Goal: Transaction & Acquisition: Download file/media

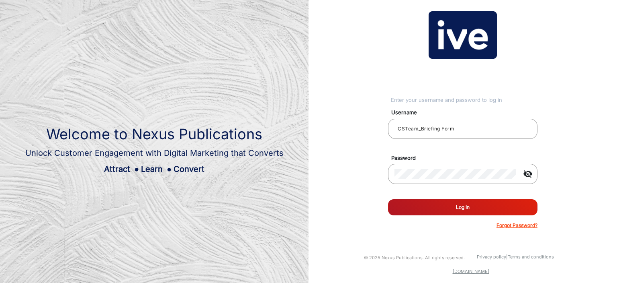
click at [402, 209] on button "Log In" at bounding box center [463, 207] width 150 height 16
type input "CSTeam_Briefing Form"
click at [521, 176] on mat-icon "visibility_off" at bounding box center [528, 174] width 19 height 10
click at [497, 203] on button "Log In" at bounding box center [463, 207] width 150 height 16
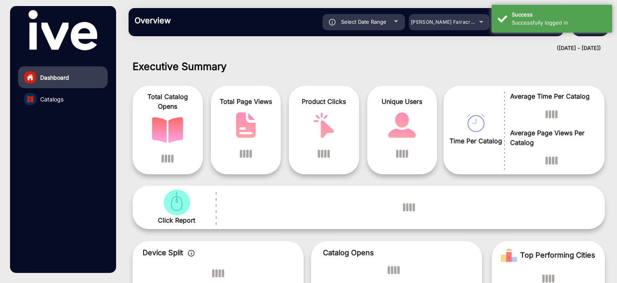
scroll to position [6, 0]
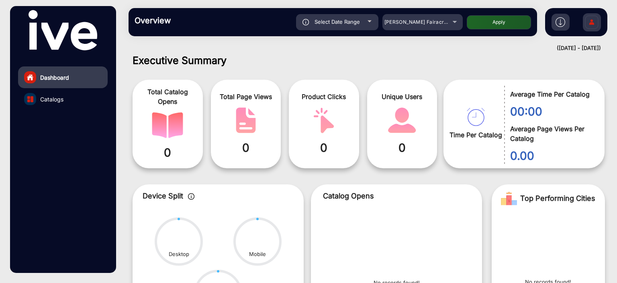
click at [367, 28] on div "Select Date Range" at bounding box center [337, 22] width 82 height 16
type input "[DATE]"
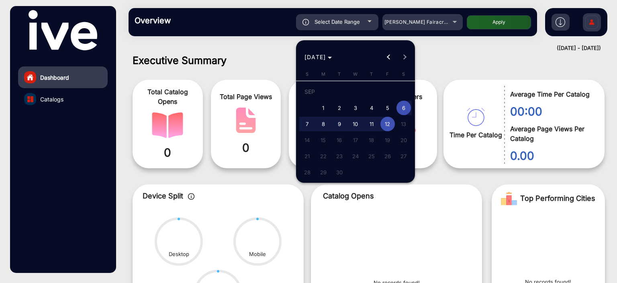
click at [325, 109] on span "1" at bounding box center [323, 107] width 14 height 14
type input "[DATE]"
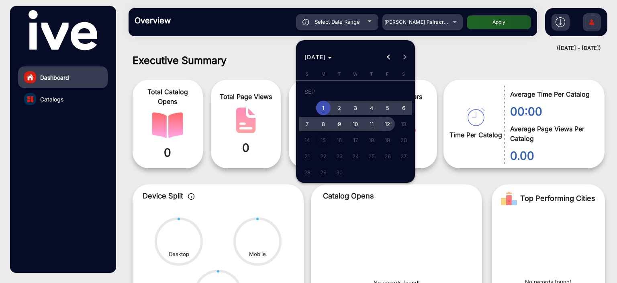
click at [384, 124] on span "12" at bounding box center [388, 124] width 14 height 14
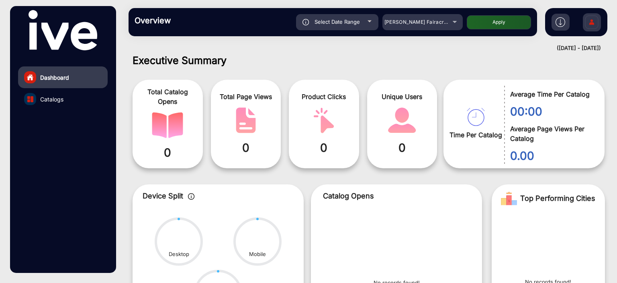
type input "9/12/2025"
click at [429, 25] on div "Adams Fairacre Farms" at bounding box center [417, 22] width 64 height 10
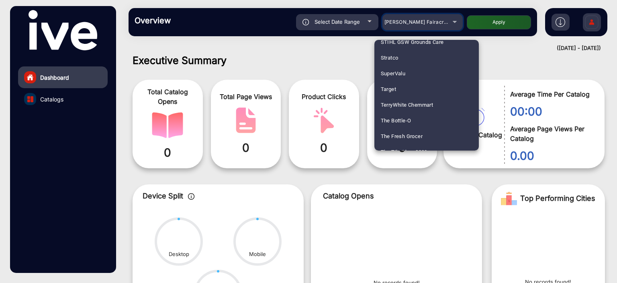
scroll to position [2238, 0]
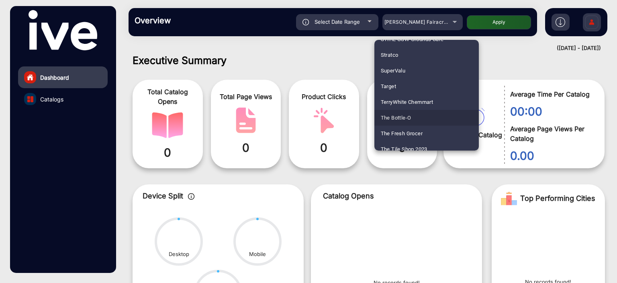
click at [431, 111] on mat-option "The Bottle-O" at bounding box center [427, 118] width 105 height 16
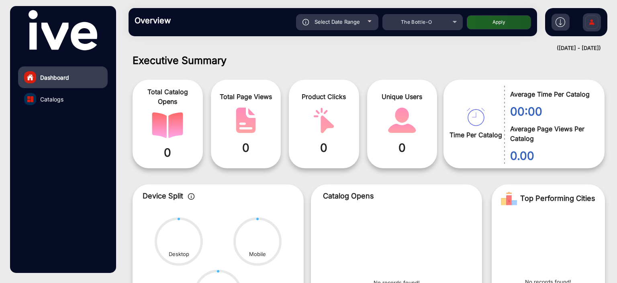
click at [480, 19] on button "Apply" at bounding box center [499, 22] width 64 height 14
type input "9/1/2025"
type input "9/12/2025"
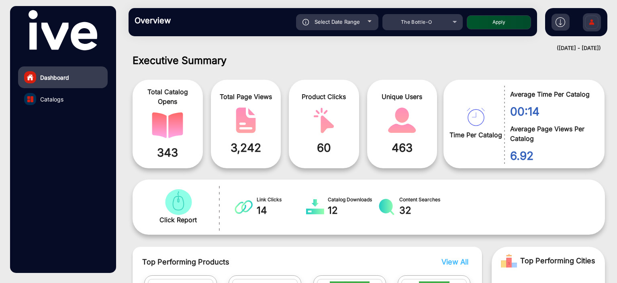
click at [561, 24] on img at bounding box center [561, 22] width 10 height 10
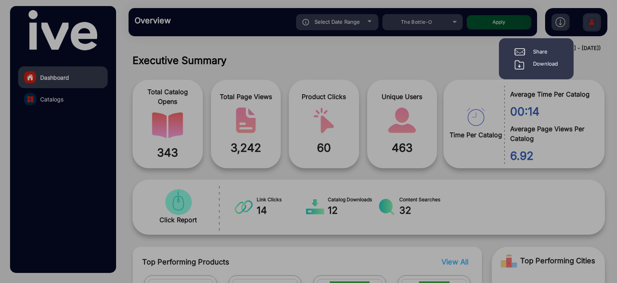
click at [548, 62] on div "Download" at bounding box center [545, 65] width 25 height 10
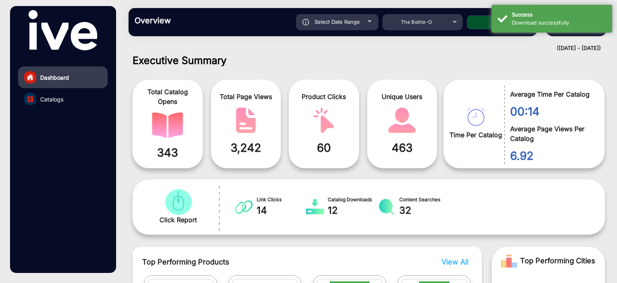
click at [349, 49] on div "(01-09-2025 - 12-09-2025)" at bounding box center [361, 48] width 481 height 8
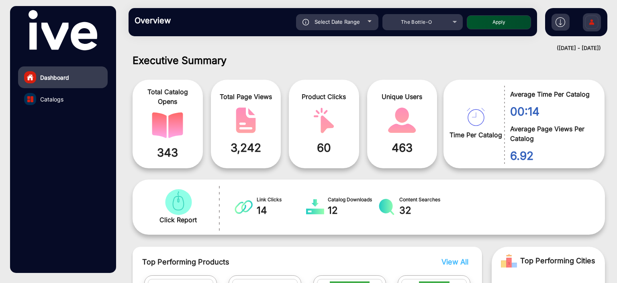
click at [81, 94] on link "Catalogs" at bounding box center [63, 99] width 90 height 22
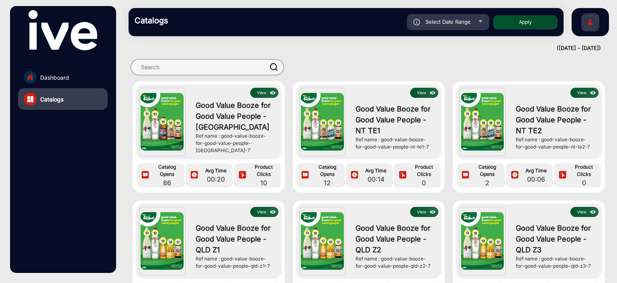
scroll to position [8, 0]
click at [449, 22] on span "Select Date Range" at bounding box center [448, 21] width 45 height 6
type input "9/1/2025"
type input "9/12/2025"
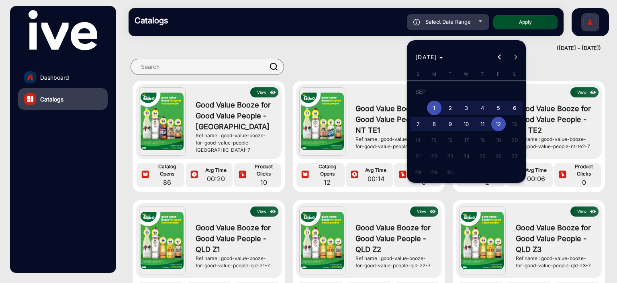
click at [560, 65] on div at bounding box center [308, 141] width 617 height 283
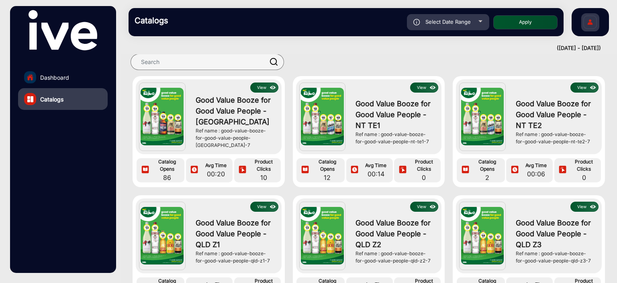
scroll to position [6, 0]
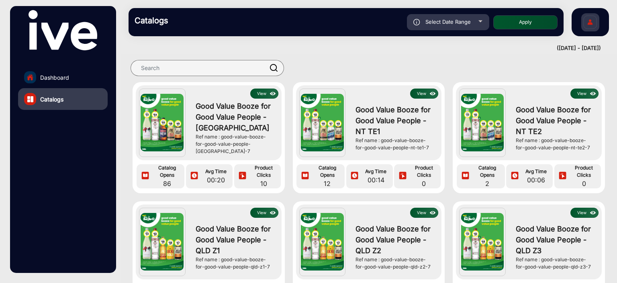
click at [270, 95] on img at bounding box center [273, 93] width 9 height 9
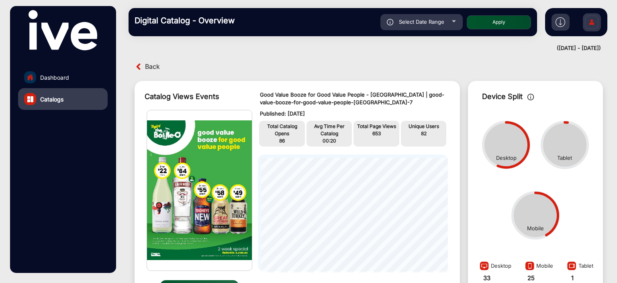
click at [558, 27] on div at bounding box center [561, 22] width 18 height 17
click at [560, 22] on img at bounding box center [561, 22] width 10 height 10
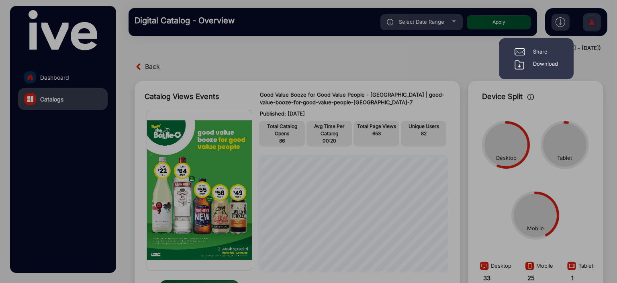
click at [543, 65] on div "Download" at bounding box center [545, 65] width 25 height 10
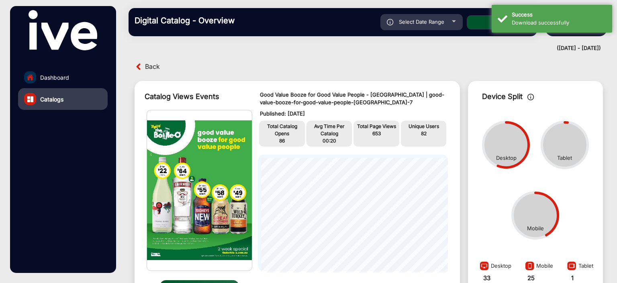
click at [577, 62] on div "Back" at bounding box center [369, 66] width 485 height 12
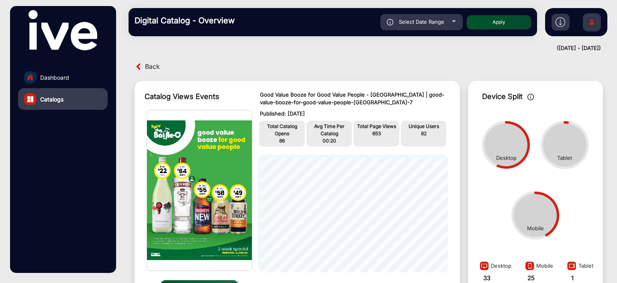
click at [140, 65] on img at bounding box center [139, 66] width 8 height 8
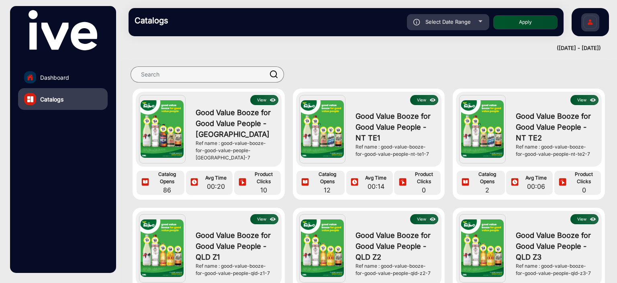
click at [394, 131] on span "Good Value Booze for Good Value People - NT TE1" at bounding box center [395, 127] width 79 height 33
click at [415, 96] on button "View" at bounding box center [424, 100] width 28 height 10
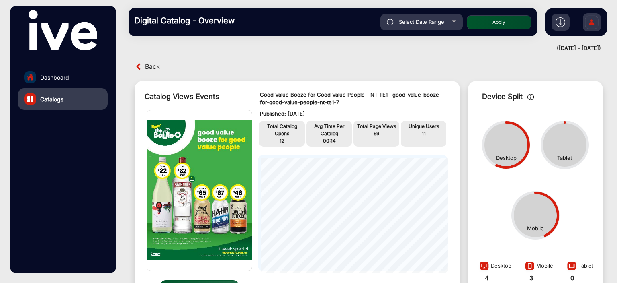
click at [558, 18] on img at bounding box center [561, 22] width 10 height 10
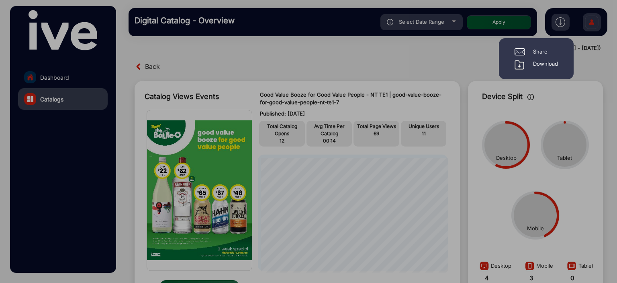
click at [534, 65] on div "Download" at bounding box center [545, 65] width 25 height 10
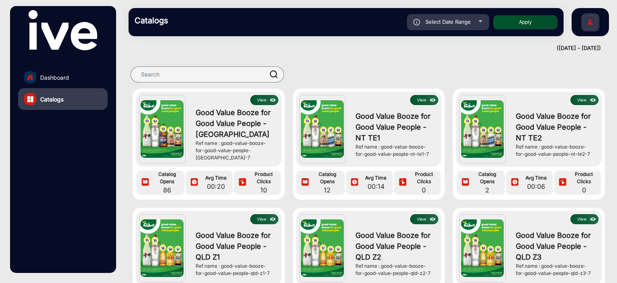
click at [576, 101] on button "View" at bounding box center [585, 100] width 28 height 10
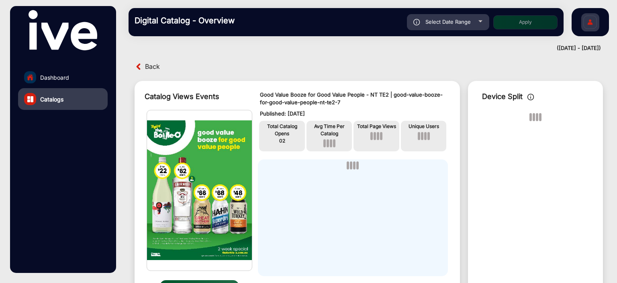
scroll to position [6, 0]
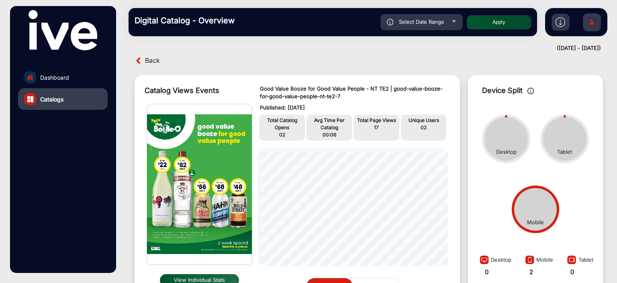
click at [562, 24] on img at bounding box center [561, 22] width 10 height 10
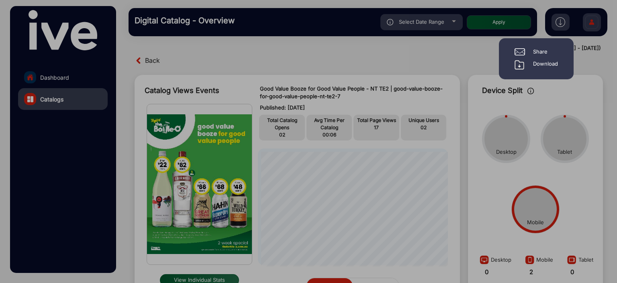
click at [542, 65] on div "Download" at bounding box center [545, 65] width 25 height 10
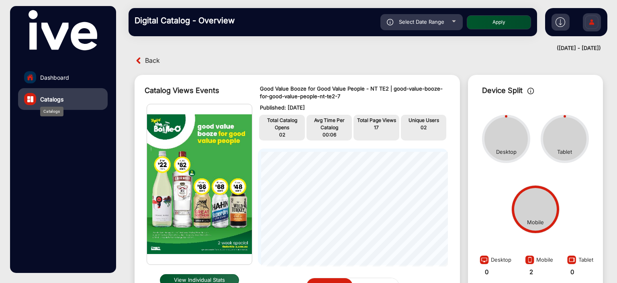
click at [47, 100] on span "Catalogs" at bounding box center [51, 99] width 23 height 8
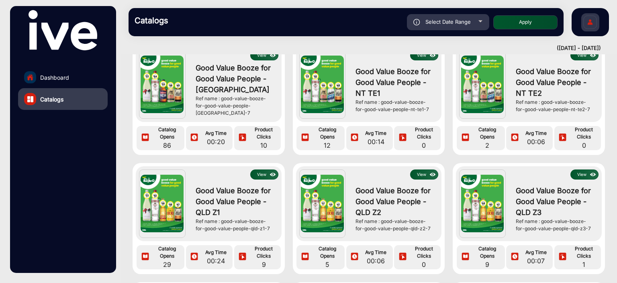
scroll to position [45, 0]
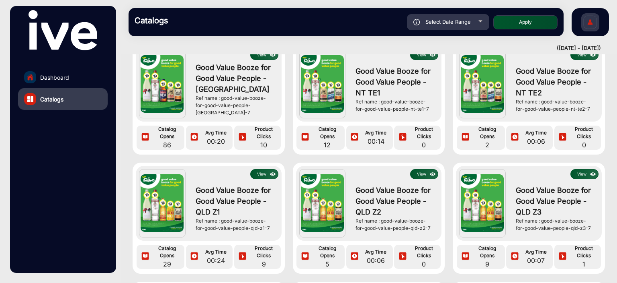
click at [261, 175] on button "View" at bounding box center [264, 174] width 28 height 10
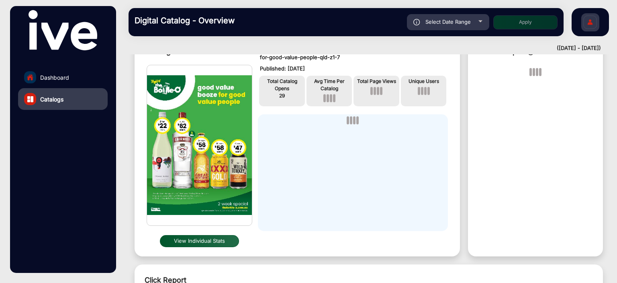
scroll to position [6, 0]
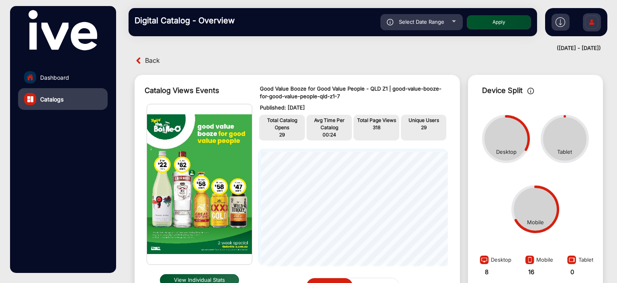
click at [559, 21] on img at bounding box center [561, 22] width 10 height 10
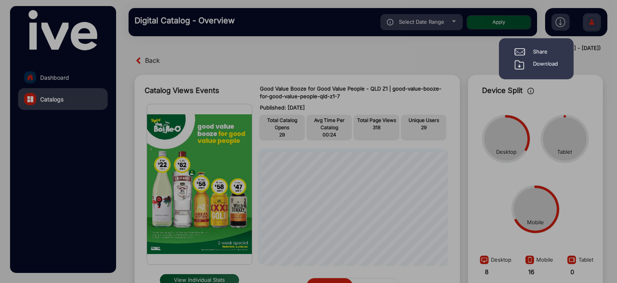
click at [547, 67] on div "Download" at bounding box center [545, 65] width 25 height 10
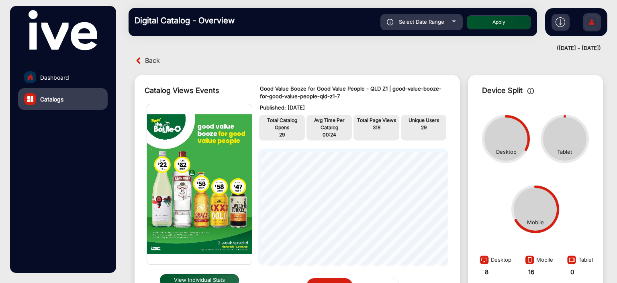
click at [154, 64] on span "Back" at bounding box center [152, 60] width 15 height 12
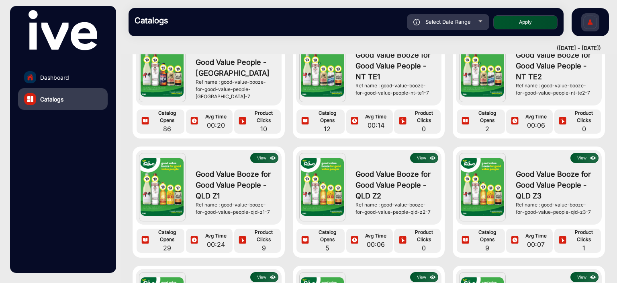
scroll to position [85, 0]
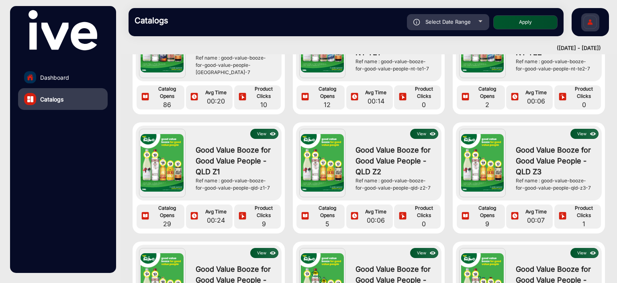
click at [419, 136] on button "View" at bounding box center [424, 134] width 28 height 10
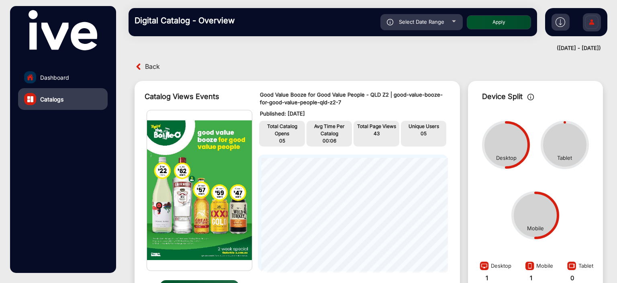
click at [559, 21] on img at bounding box center [561, 22] width 10 height 10
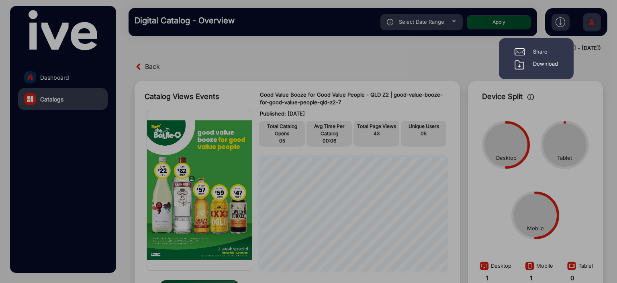
click at [552, 64] on div "Download" at bounding box center [545, 65] width 25 height 10
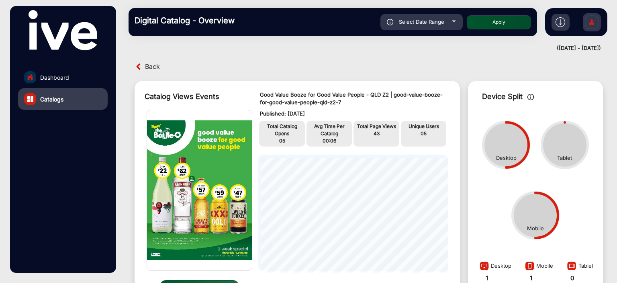
click at [146, 62] on span "Back" at bounding box center [152, 66] width 15 height 12
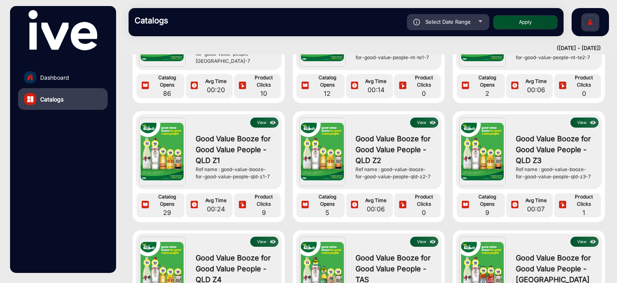
scroll to position [133, 0]
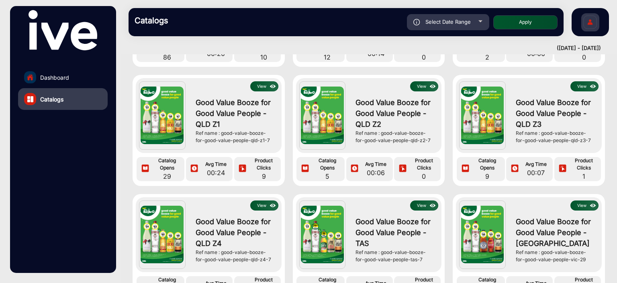
click at [579, 89] on button "View" at bounding box center [585, 86] width 28 height 10
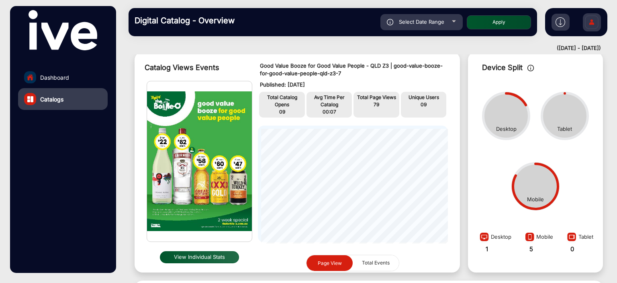
scroll to position [30, 0]
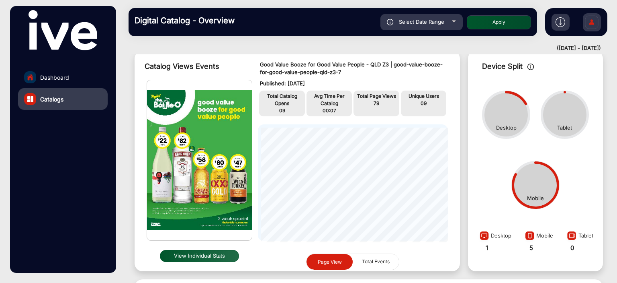
click at [561, 25] on img at bounding box center [561, 22] width 10 height 10
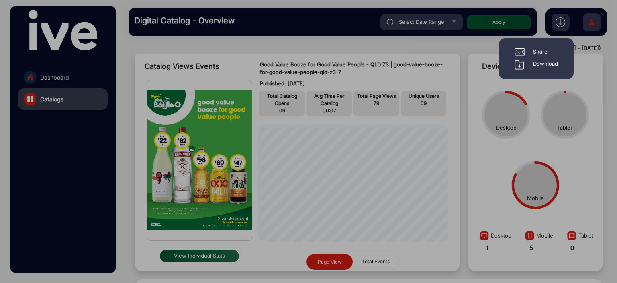
click at [548, 66] on div "Download" at bounding box center [545, 65] width 25 height 10
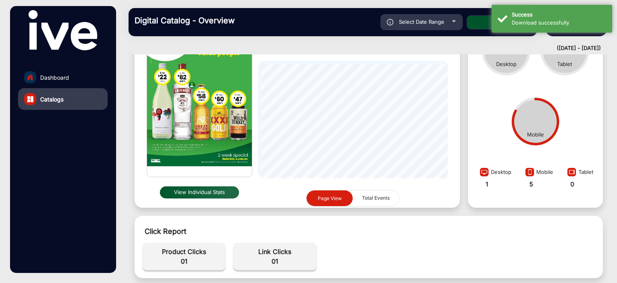
scroll to position [94, 0]
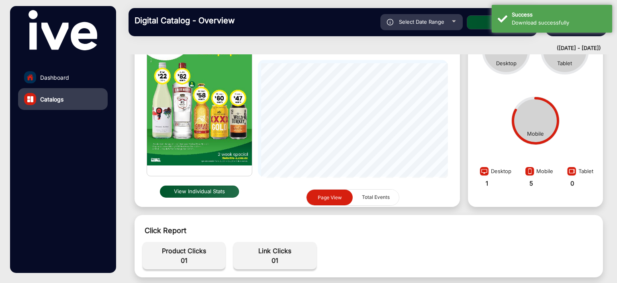
click at [460, 205] on div "Catalog Views Events View Individual Stats Good Value Booze for Good Value Peop…" at bounding box center [298, 96] width 334 height 228
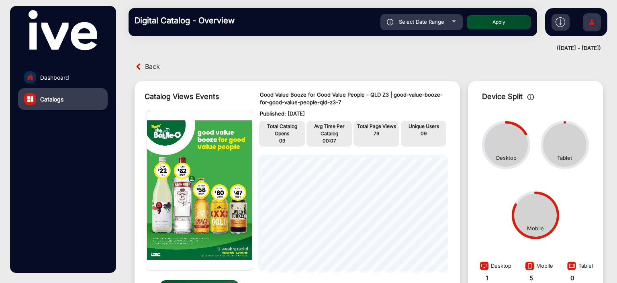
click at [150, 66] on span "Back" at bounding box center [152, 66] width 15 height 12
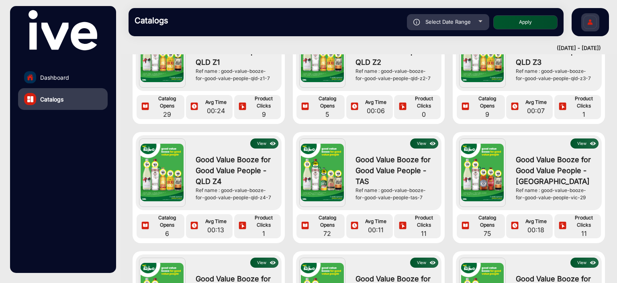
click at [259, 145] on button "View" at bounding box center [264, 143] width 28 height 10
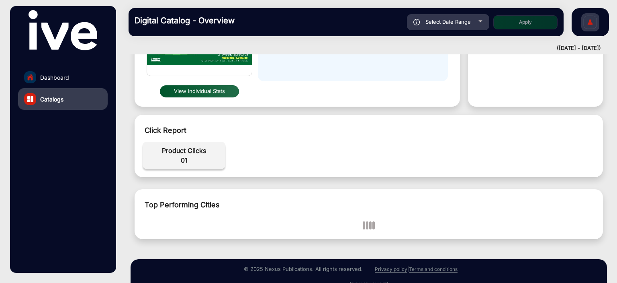
scroll to position [6, 0]
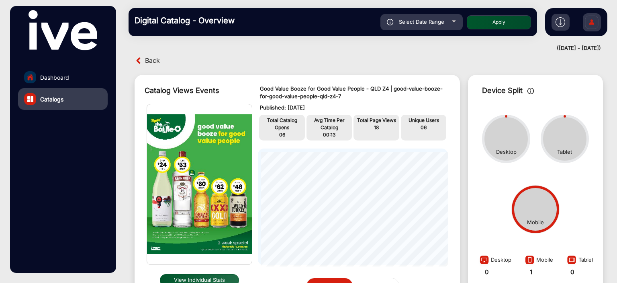
click at [561, 21] on img at bounding box center [561, 22] width 10 height 10
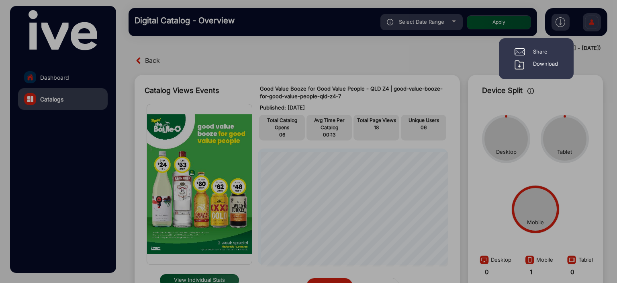
click at [554, 60] on div "Download" at bounding box center [545, 65] width 25 height 10
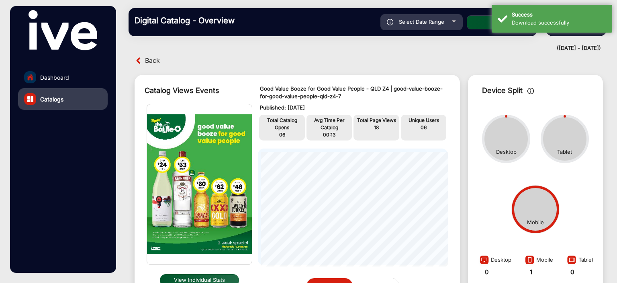
click at [150, 62] on span "Back" at bounding box center [152, 60] width 15 height 12
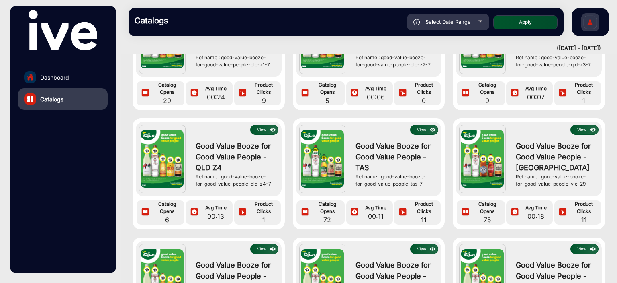
scroll to position [211, 0]
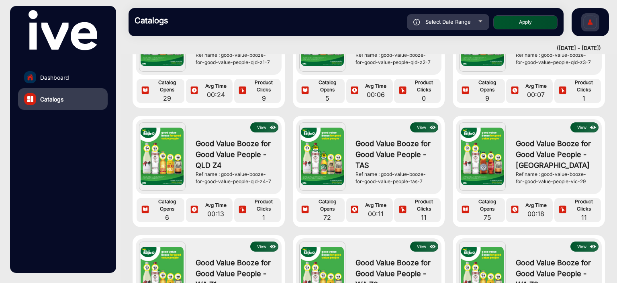
click at [422, 128] on button "View" at bounding box center [424, 127] width 28 height 10
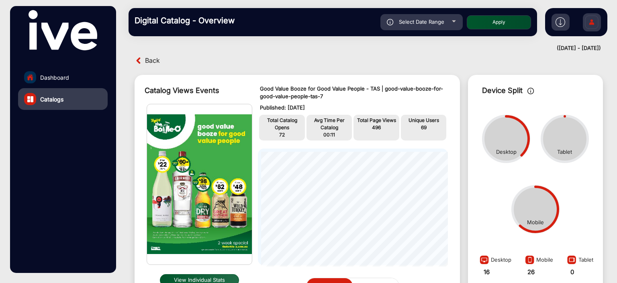
click at [558, 22] on img at bounding box center [561, 22] width 10 height 10
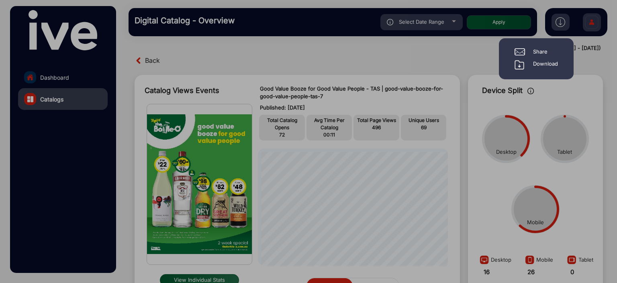
click at [540, 62] on div "Download" at bounding box center [545, 65] width 25 height 10
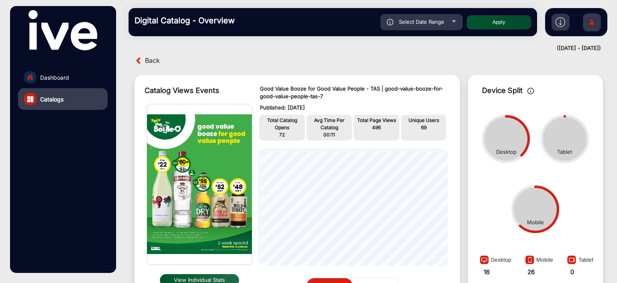
click at [399, 72] on div "Catalog Views Events View Individual Stats Good Value Booze for Good Value Peop…" at bounding box center [298, 185] width 334 height 228
click at [147, 61] on span "Back" at bounding box center [152, 60] width 15 height 12
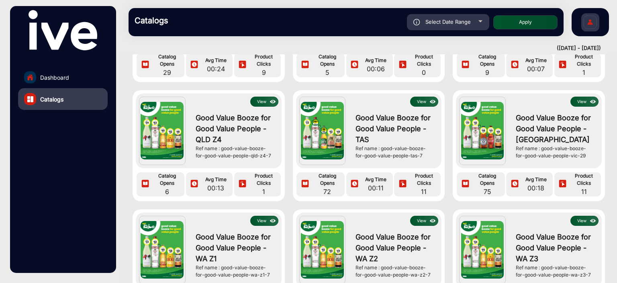
scroll to position [239, 0]
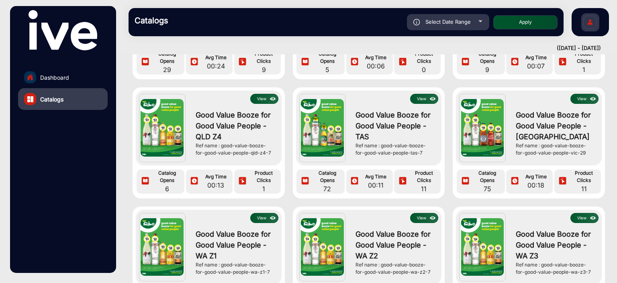
click at [575, 95] on button "View" at bounding box center [585, 99] width 28 height 10
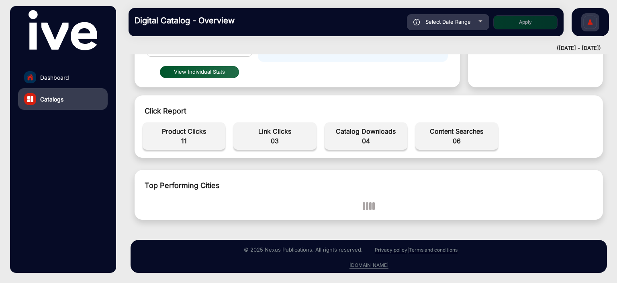
scroll to position [6, 0]
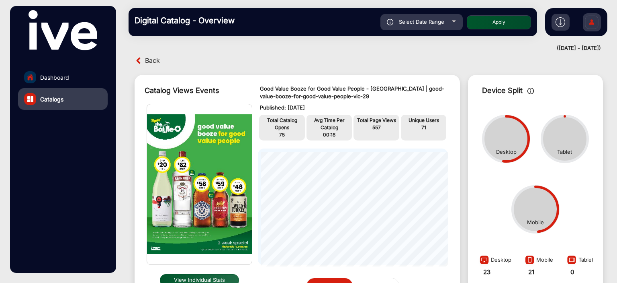
click at [513, 22] on button "Apply" at bounding box center [499, 22] width 64 height 14
type input "9/1/2025"
type input "9/12/2025"
click at [592, 61] on div "Back" at bounding box center [369, 60] width 485 height 12
click at [561, 21] on img at bounding box center [561, 22] width 10 height 10
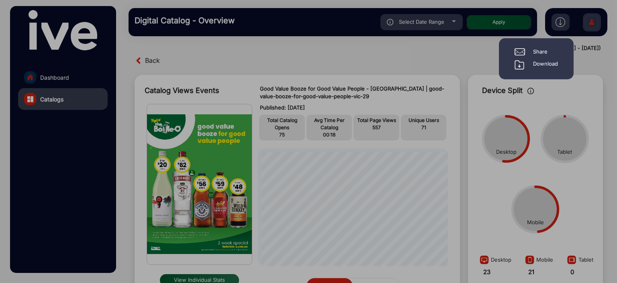
click at [547, 66] on div "Download" at bounding box center [545, 65] width 25 height 10
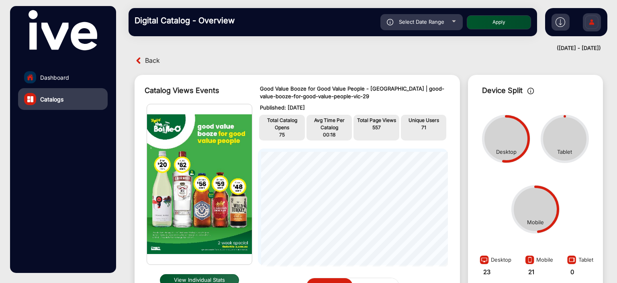
click at [584, 57] on div "Back" at bounding box center [369, 60] width 485 height 12
click at [137, 59] on img at bounding box center [139, 60] width 8 height 8
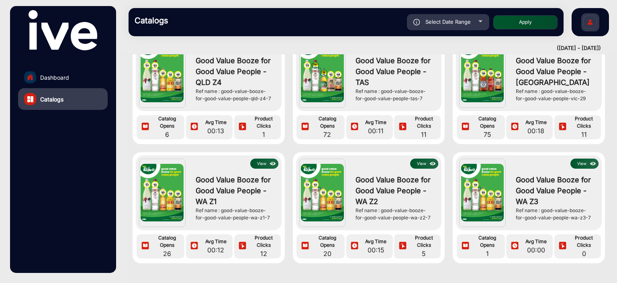
scroll to position [325, 0]
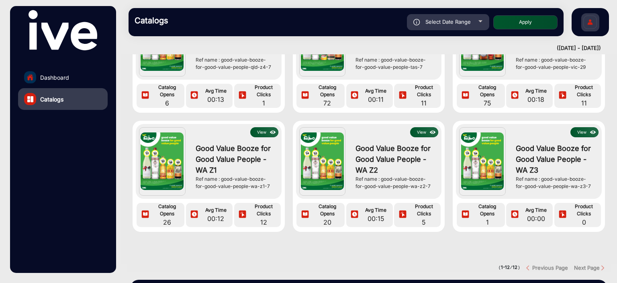
click at [254, 133] on button "View" at bounding box center [264, 132] width 28 height 10
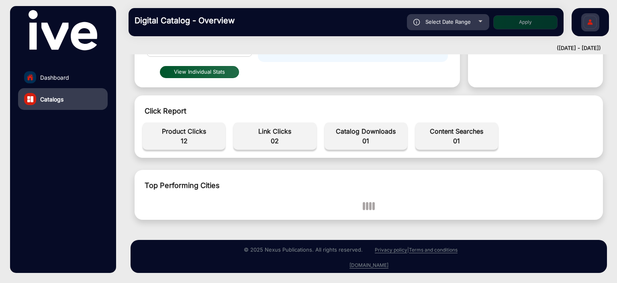
scroll to position [6, 0]
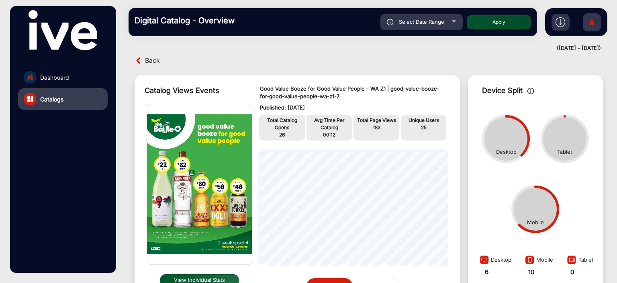
click at [560, 21] on img at bounding box center [561, 22] width 10 height 10
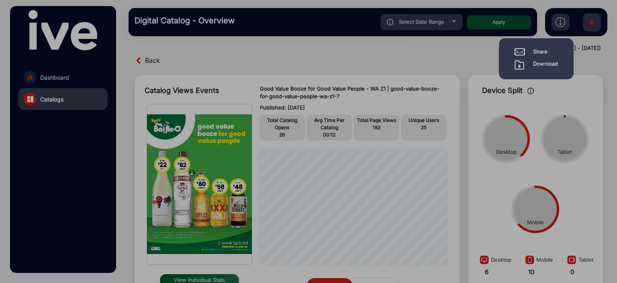
click at [539, 61] on div "Download" at bounding box center [545, 65] width 25 height 10
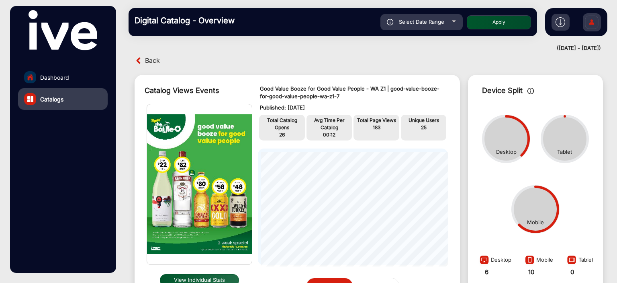
click at [180, 40] on div "Digital Catalog - Overview Select Date Range 9/1/2025 9/1/2025 – 9/12/2025 9/12…" at bounding box center [369, 22] width 497 height 44
click at [153, 55] on span "Back" at bounding box center [152, 60] width 15 height 12
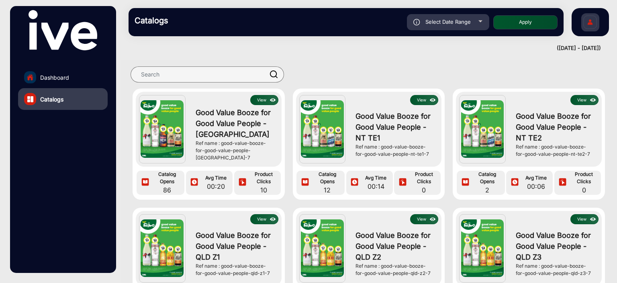
scroll to position [371, 0]
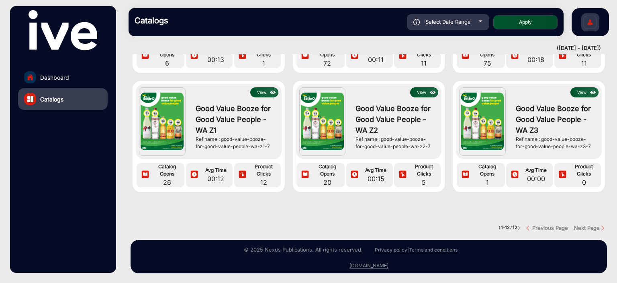
click at [420, 87] on button "View" at bounding box center [424, 92] width 28 height 10
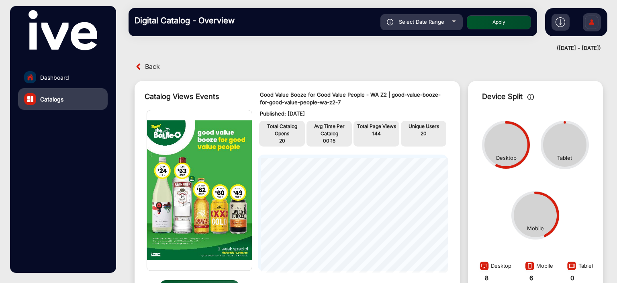
click at [560, 19] on img at bounding box center [561, 22] width 10 height 10
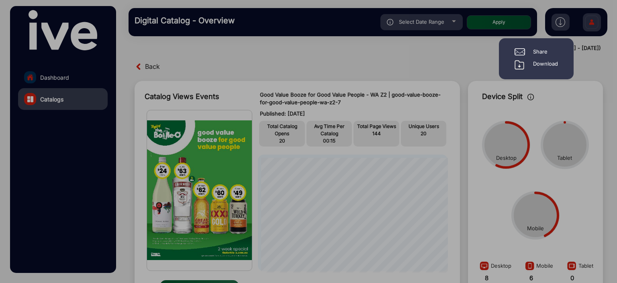
click at [543, 64] on div "Download" at bounding box center [545, 65] width 25 height 10
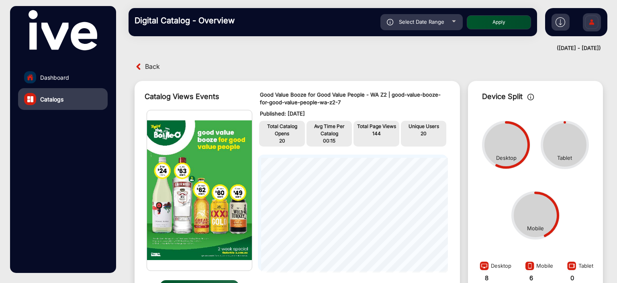
click at [141, 66] on img at bounding box center [139, 66] width 8 height 8
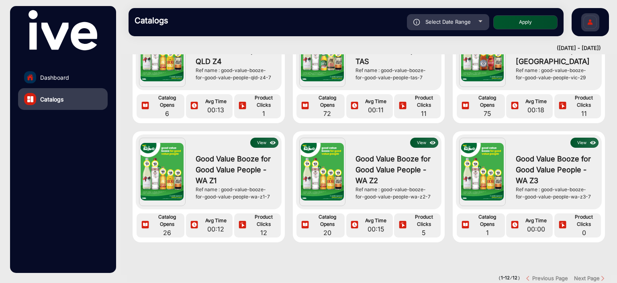
scroll to position [316, 0]
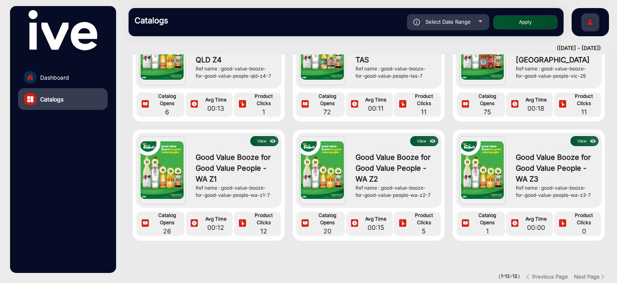
click at [472, 166] on img at bounding box center [482, 169] width 43 height 57
click at [585, 143] on button "View" at bounding box center [585, 141] width 28 height 10
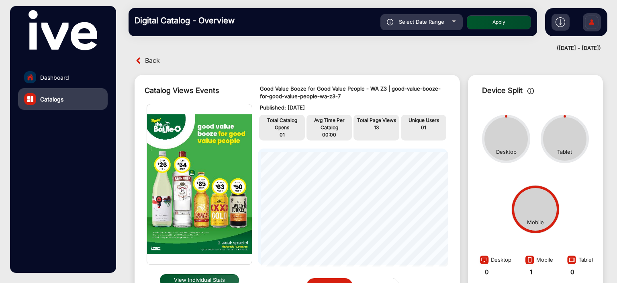
click at [558, 23] on img at bounding box center [561, 22] width 10 height 10
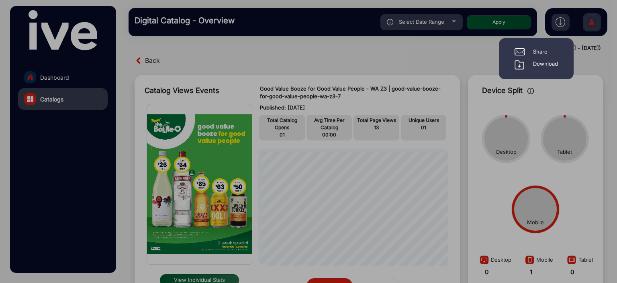
click at [545, 63] on div "Download" at bounding box center [545, 65] width 25 height 10
